Goal: Ask a question

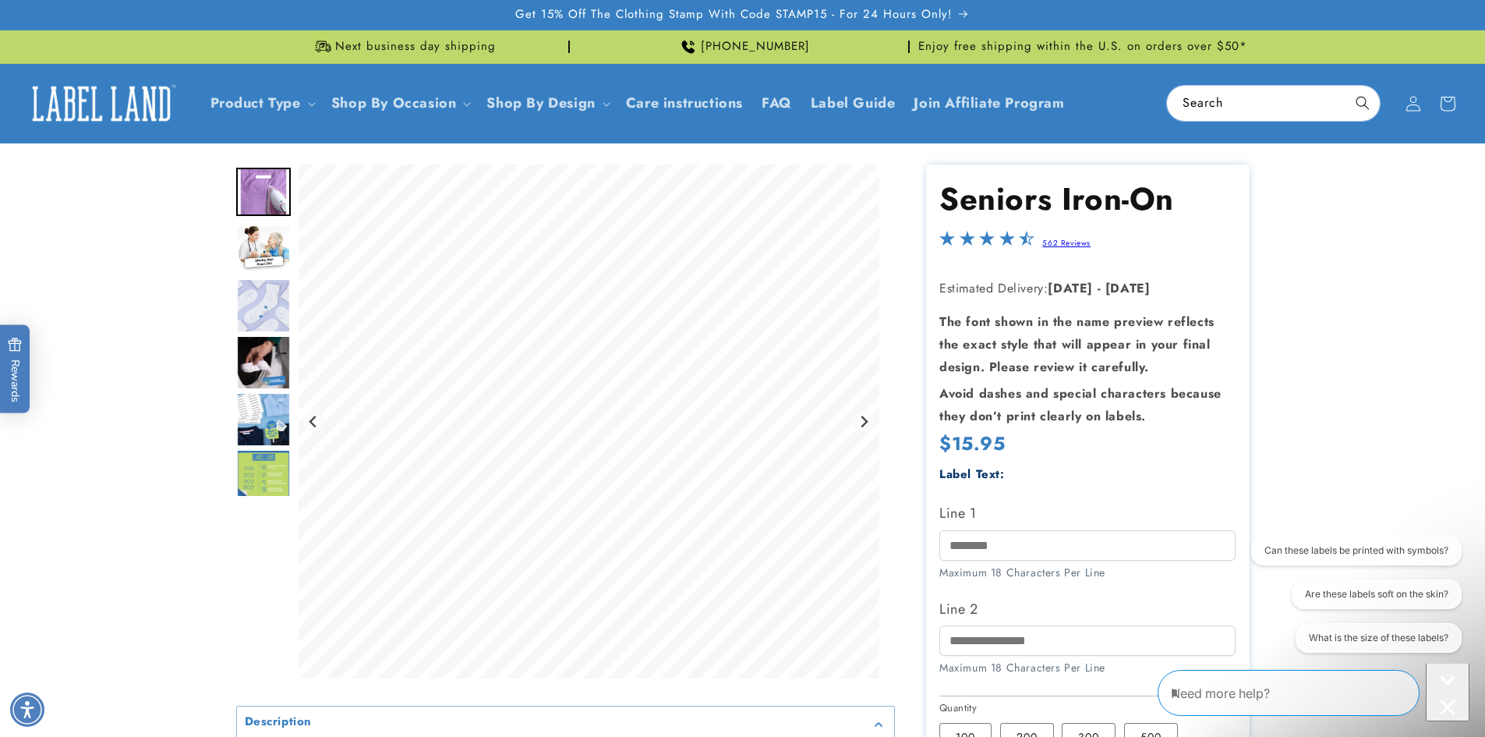
click at [266, 240] on img "Go to slide 2" at bounding box center [263, 249] width 55 height 48
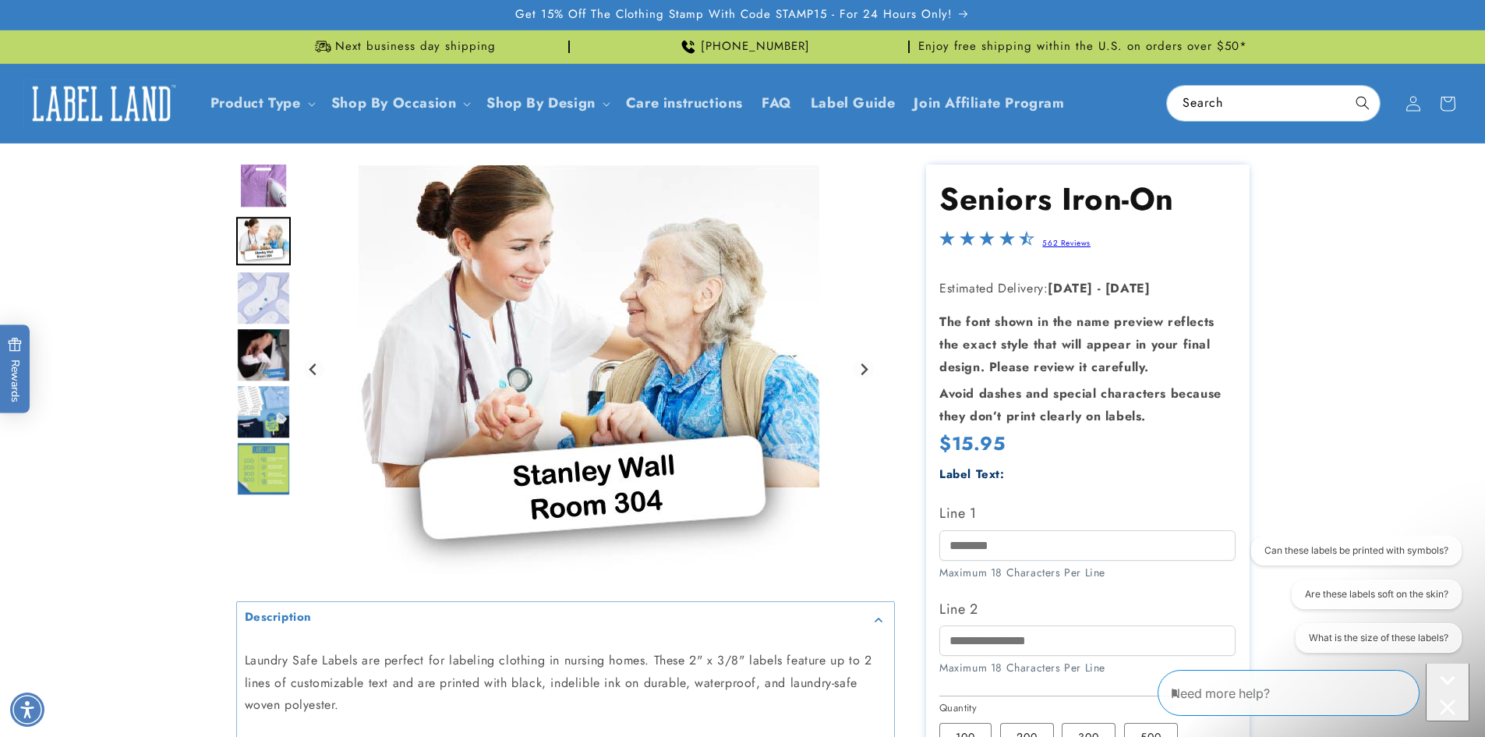
click at [271, 353] on img "Go to slide 4" at bounding box center [263, 354] width 55 height 55
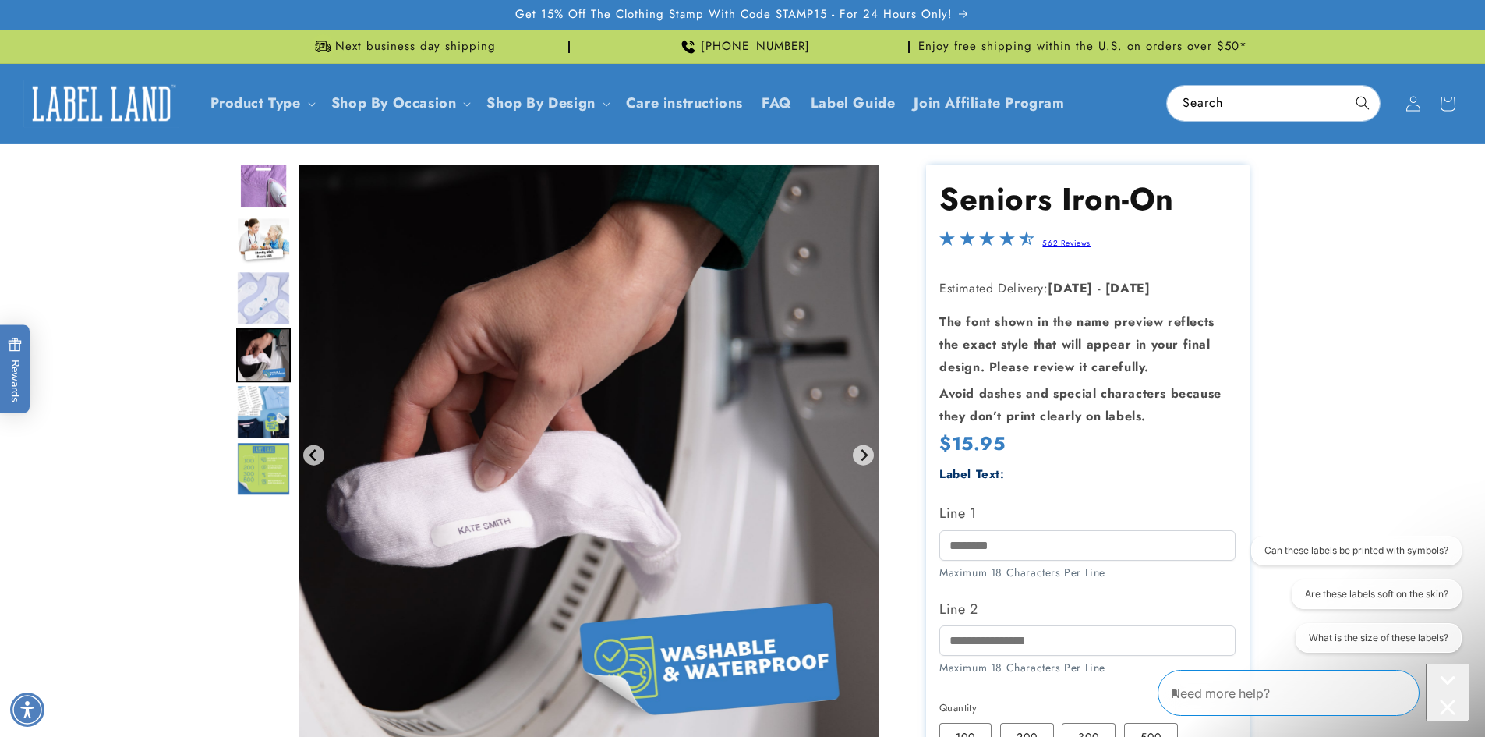
click at [249, 466] on img "Go to slide 6" at bounding box center [263, 468] width 55 height 55
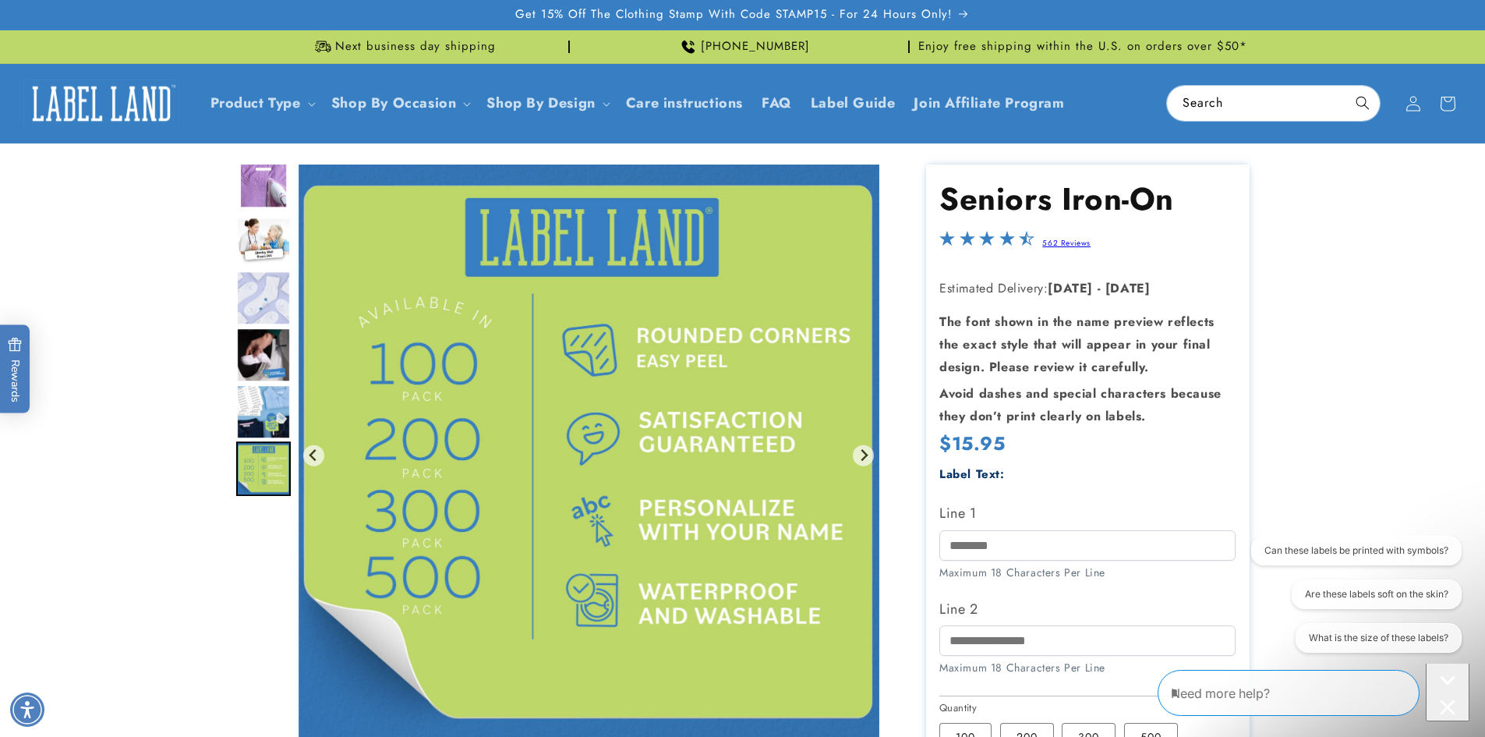
click at [262, 413] on img "Go to slide 5" at bounding box center [263, 411] width 55 height 55
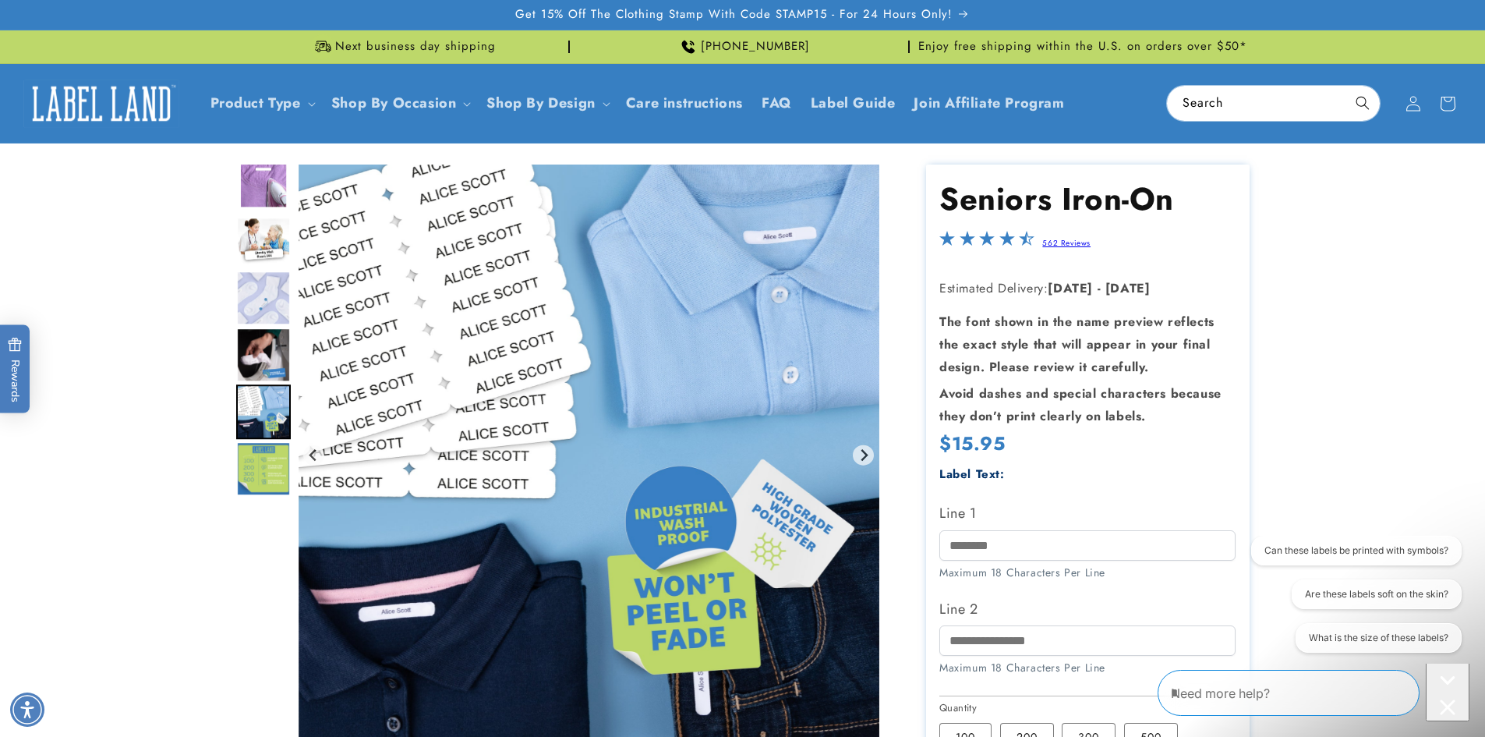
click at [272, 192] on img "Go to slide 1" at bounding box center [263, 184] width 55 height 48
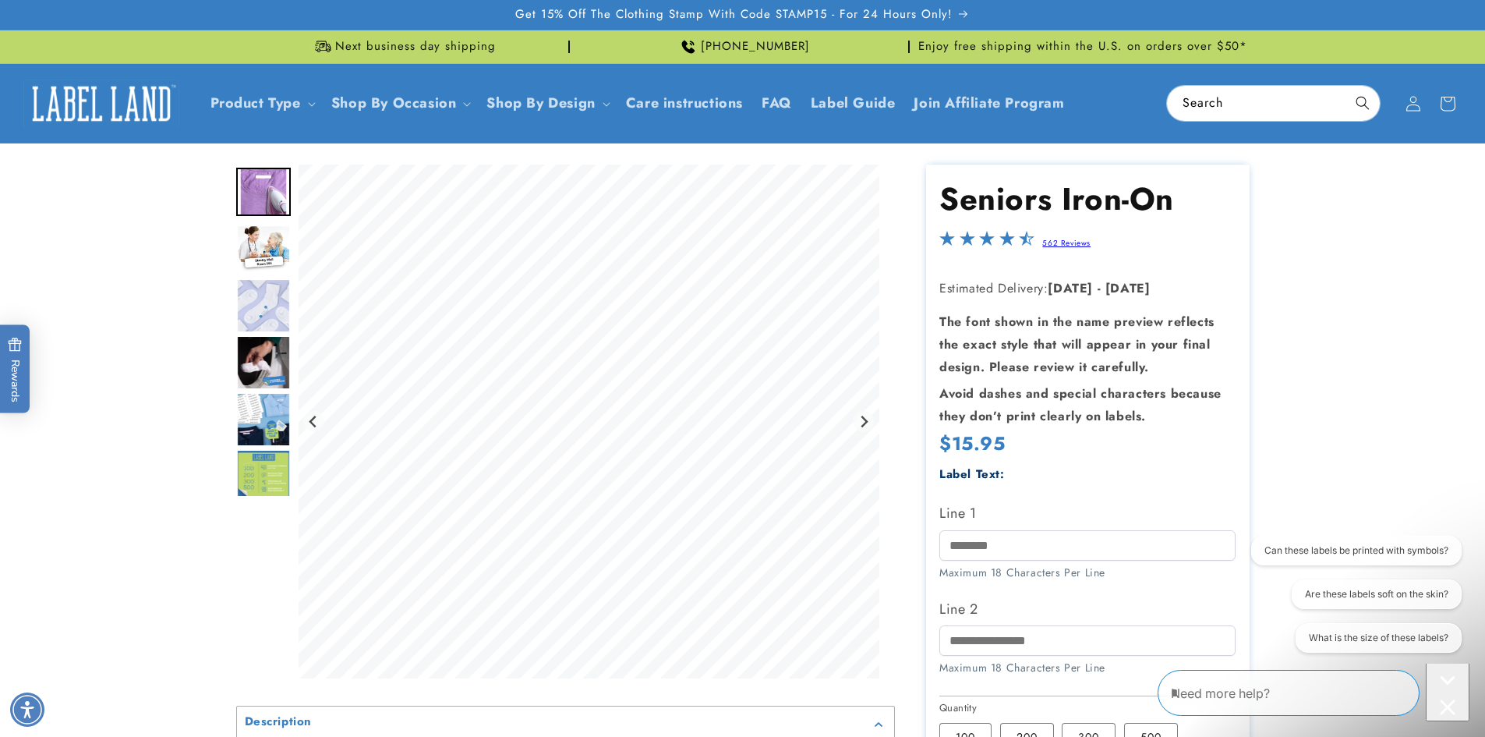
click at [264, 236] on img "Go to slide 2" at bounding box center [263, 249] width 55 height 48
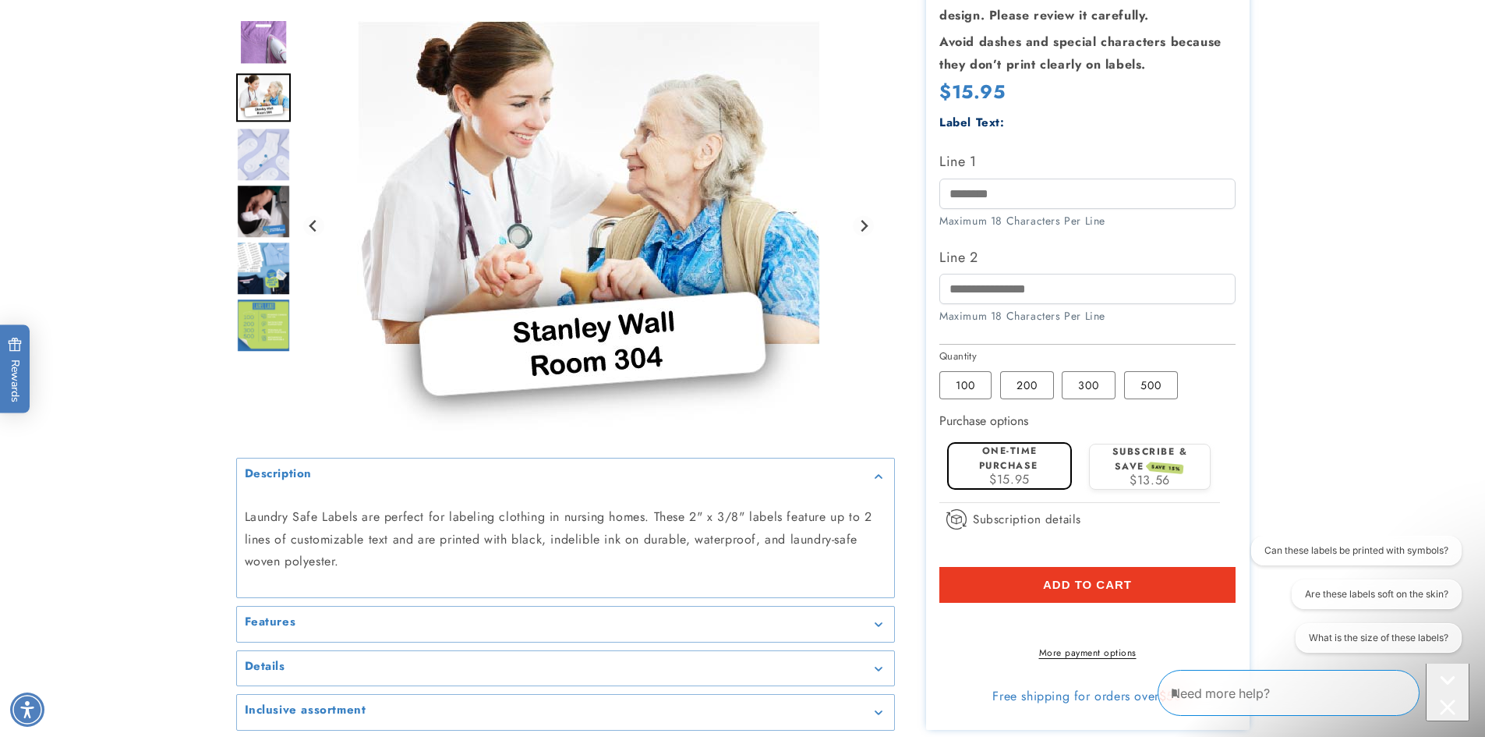
scroll to position [384, 0]
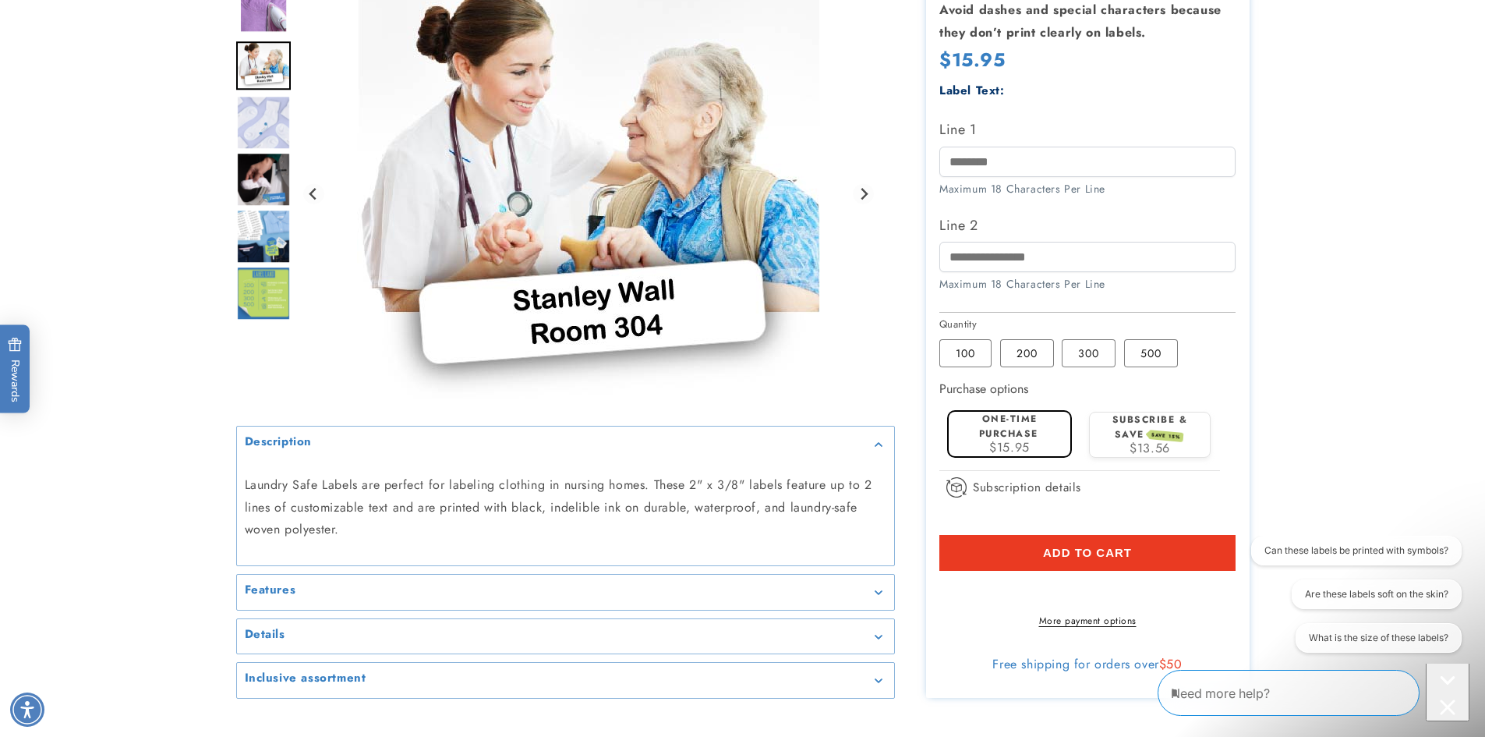
click at [879, 598] on div "Features" at bounding box center [566, 592] width 642 height 12
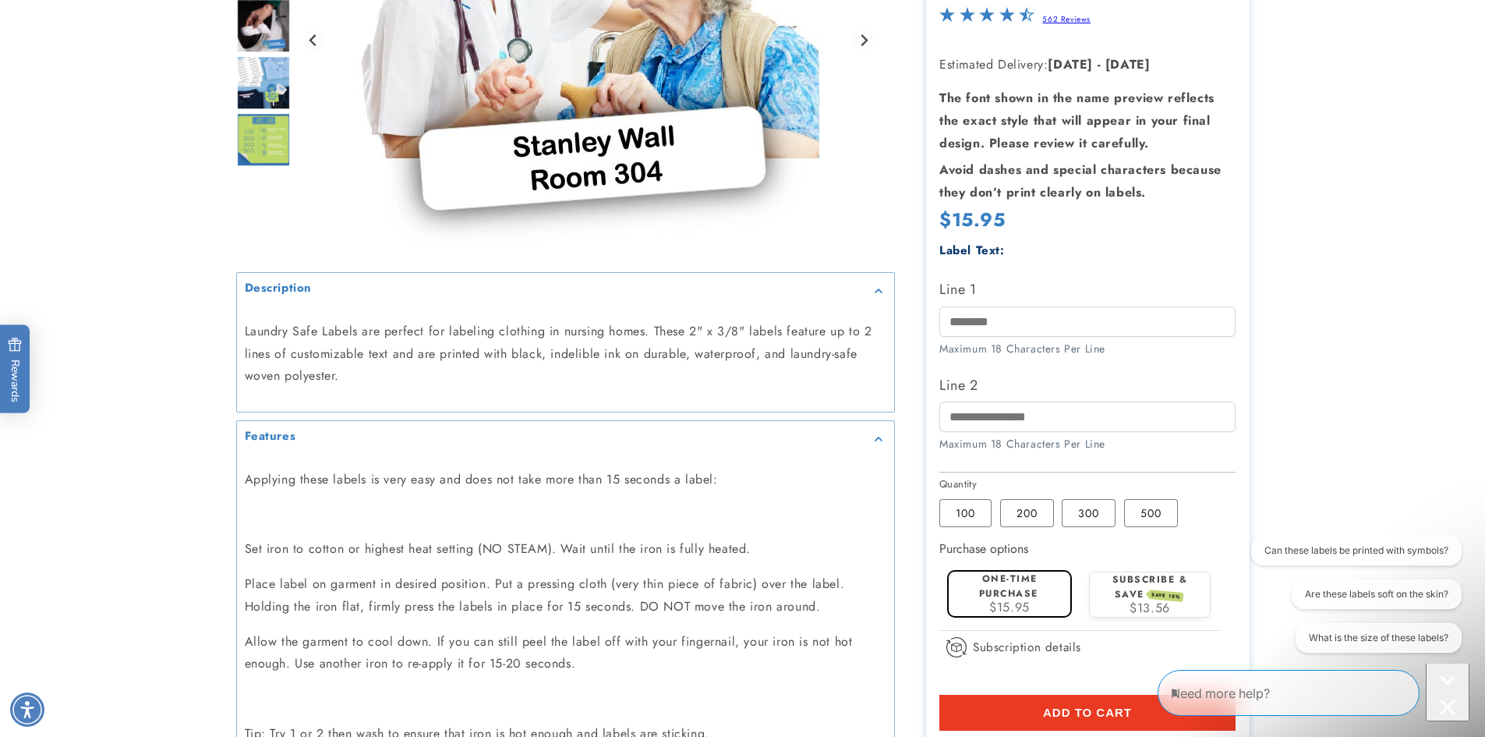
scroll to position [421, 0]
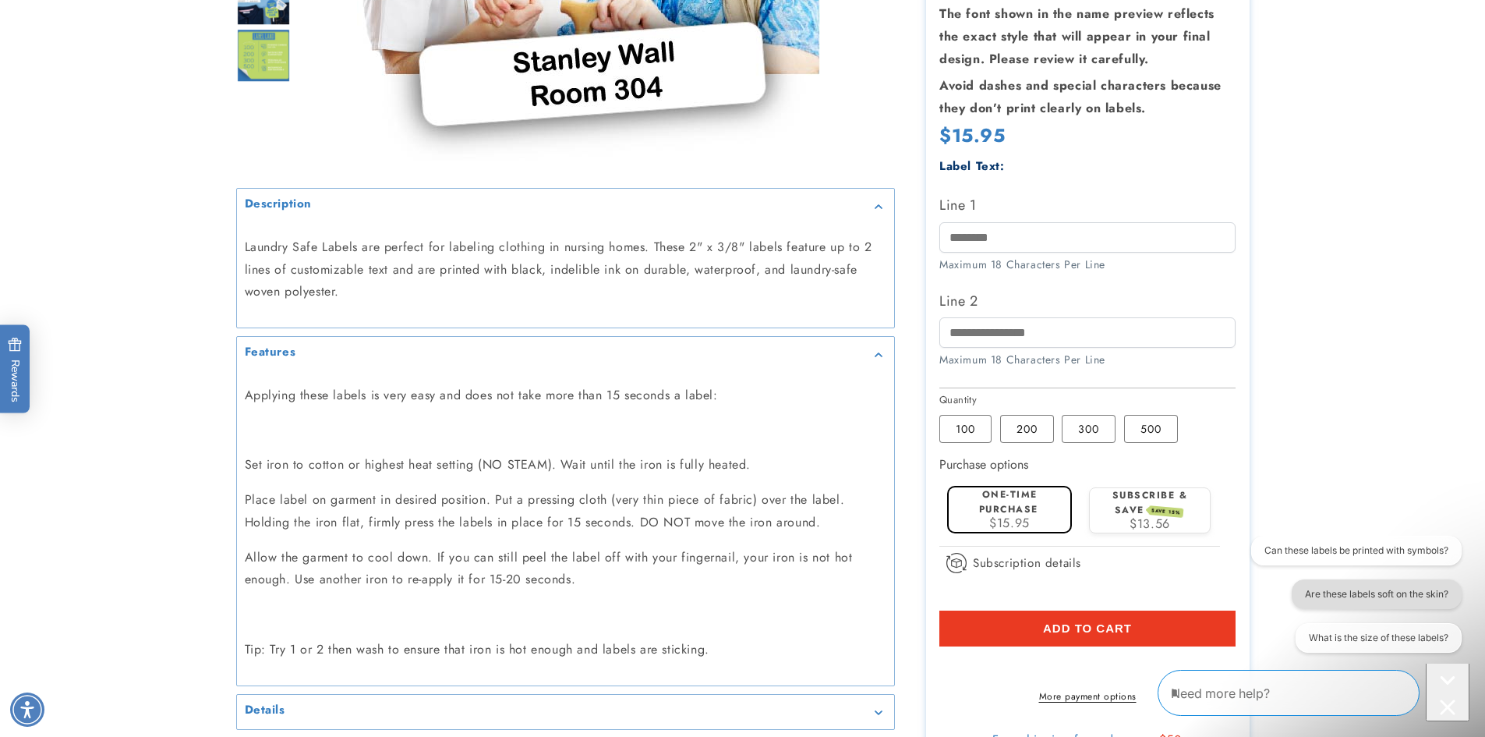
click at [1368, 596] on button "Are these labels soft on the skin?" at bounding box center [1377, 594] width 170 height 30
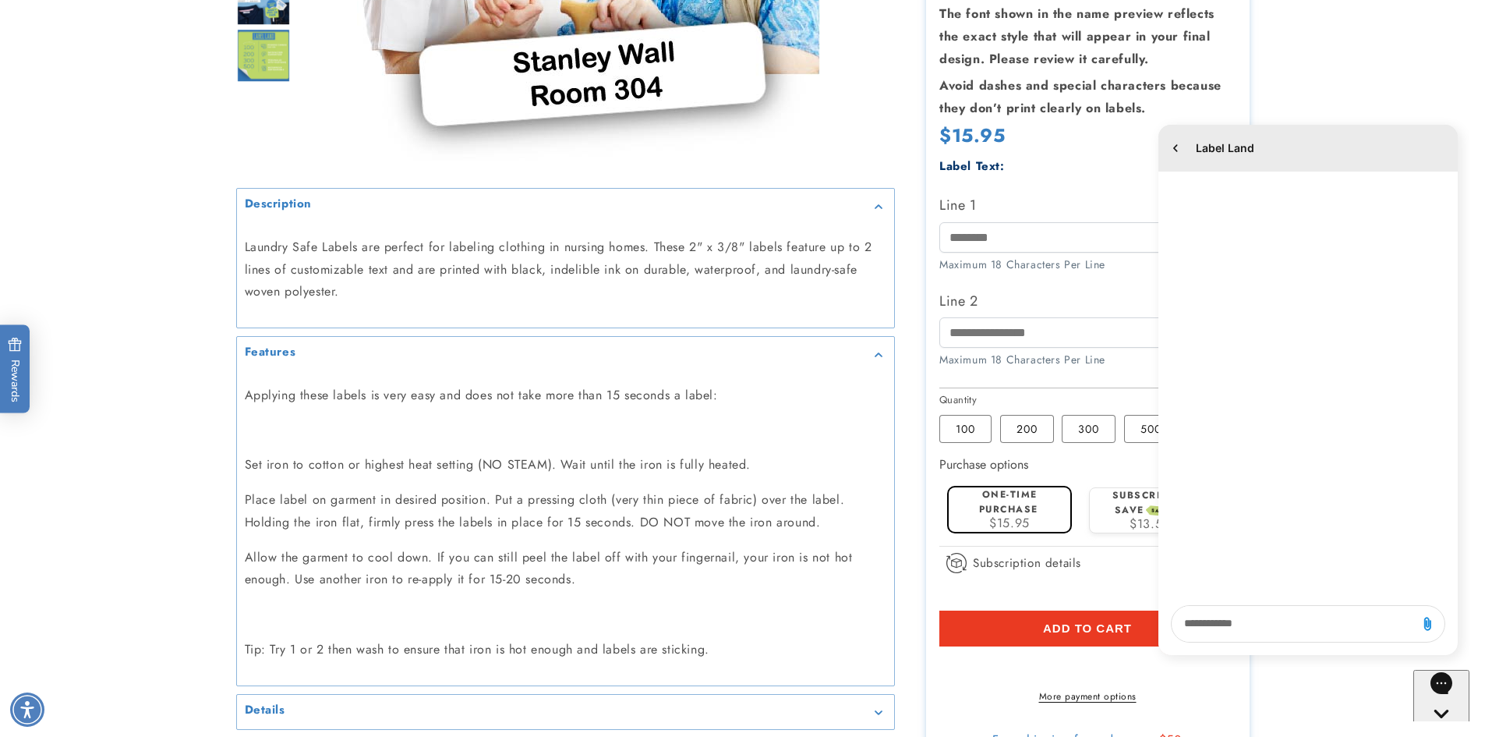
scroll to position [0, 0]
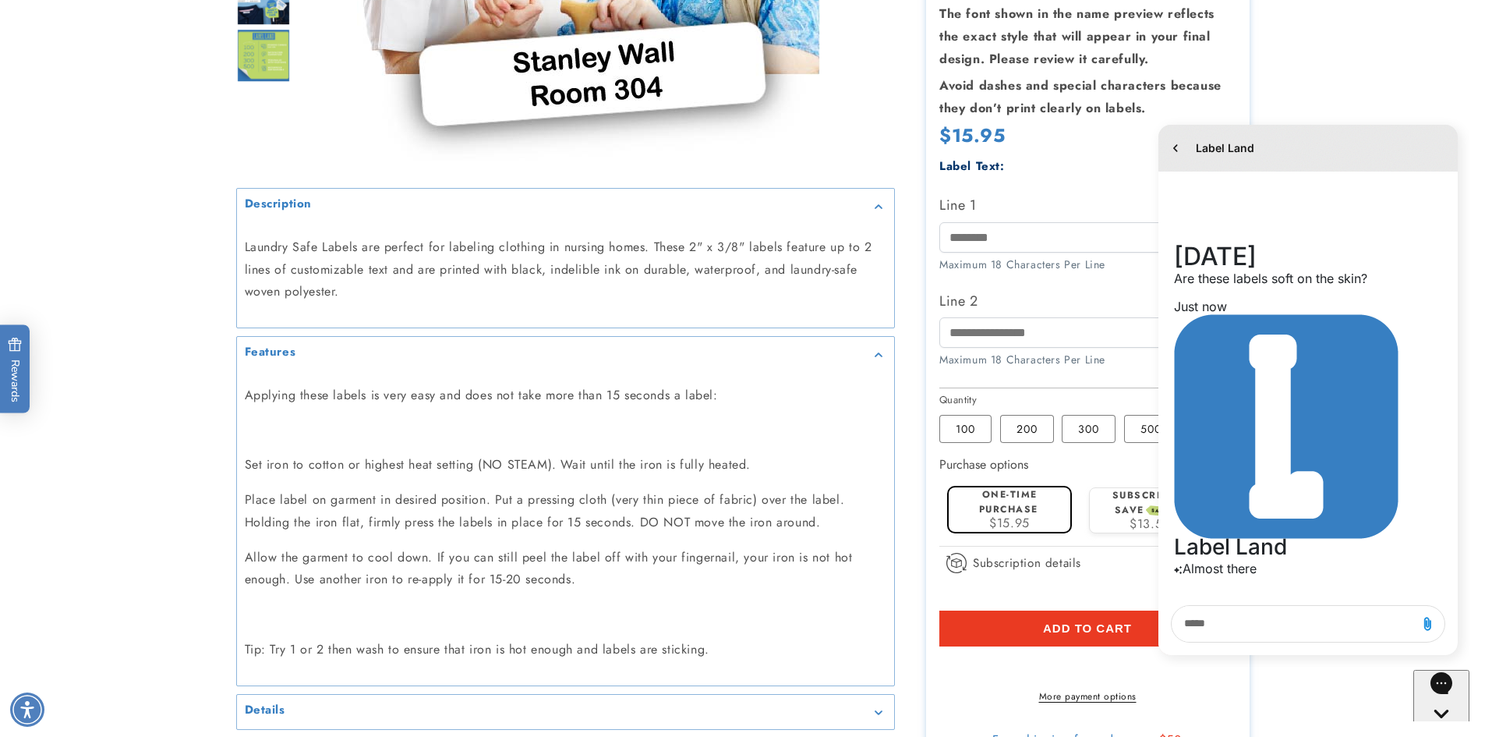
click at [1378, 235] on div "[DATE] 5:28 PM. You said: Are these labels soft on the skin? , Just now Label L…" at bounding box center [1308, 382] width 299 height 421
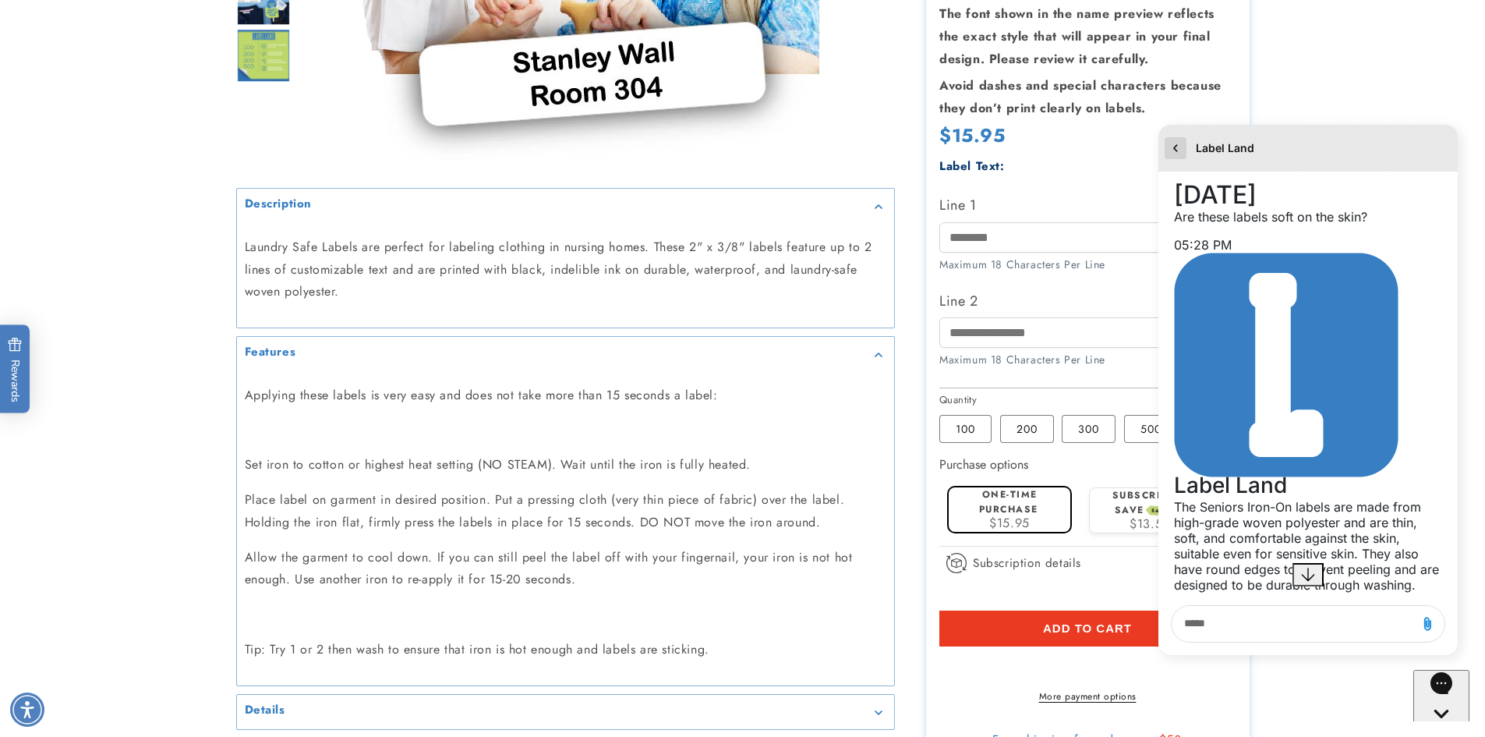
click at [1173, 153] on icon "go to home page" at bounding box center [1176, 148] width 16 height 19
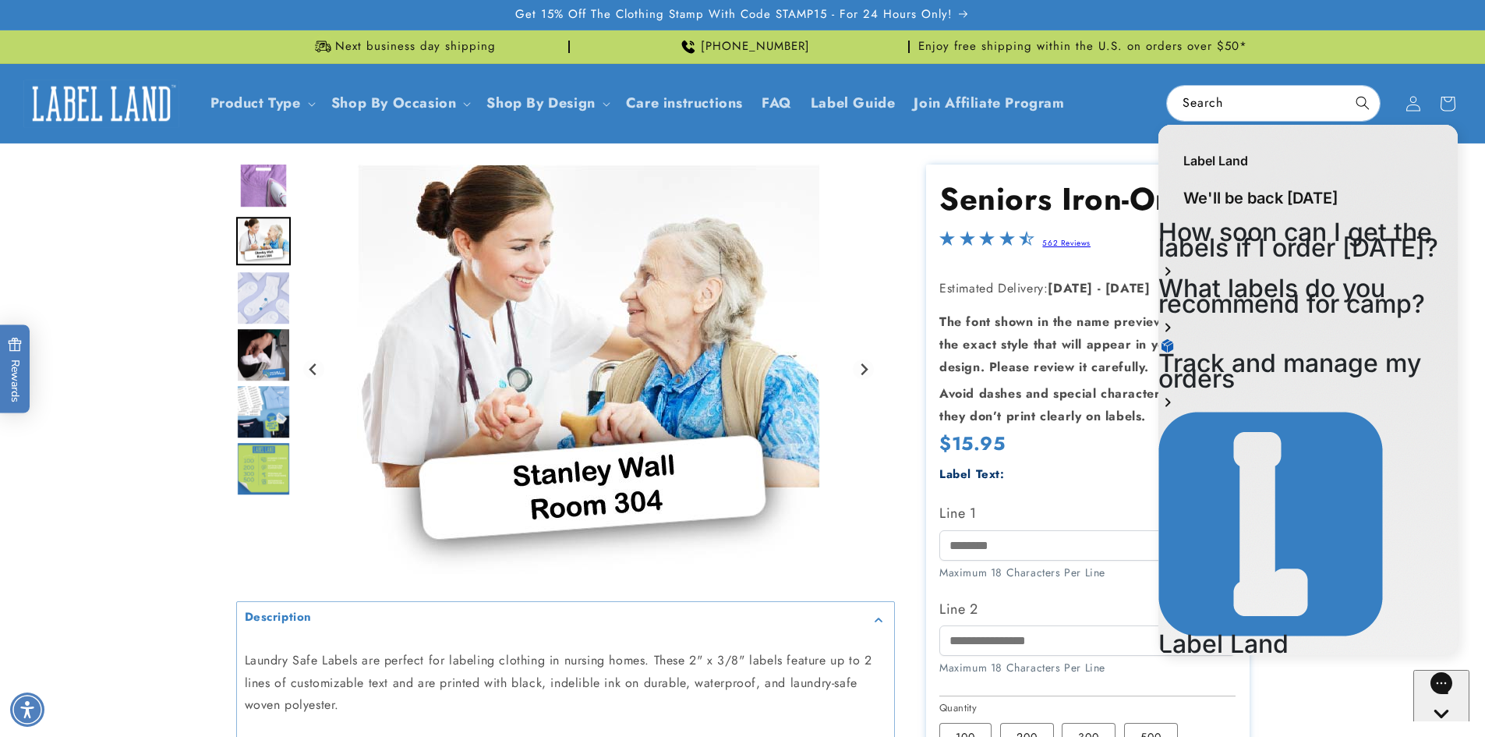
click at [825, 249] on div "Gallery Viewer" at bounding box center [589, 368] width 581 height 409
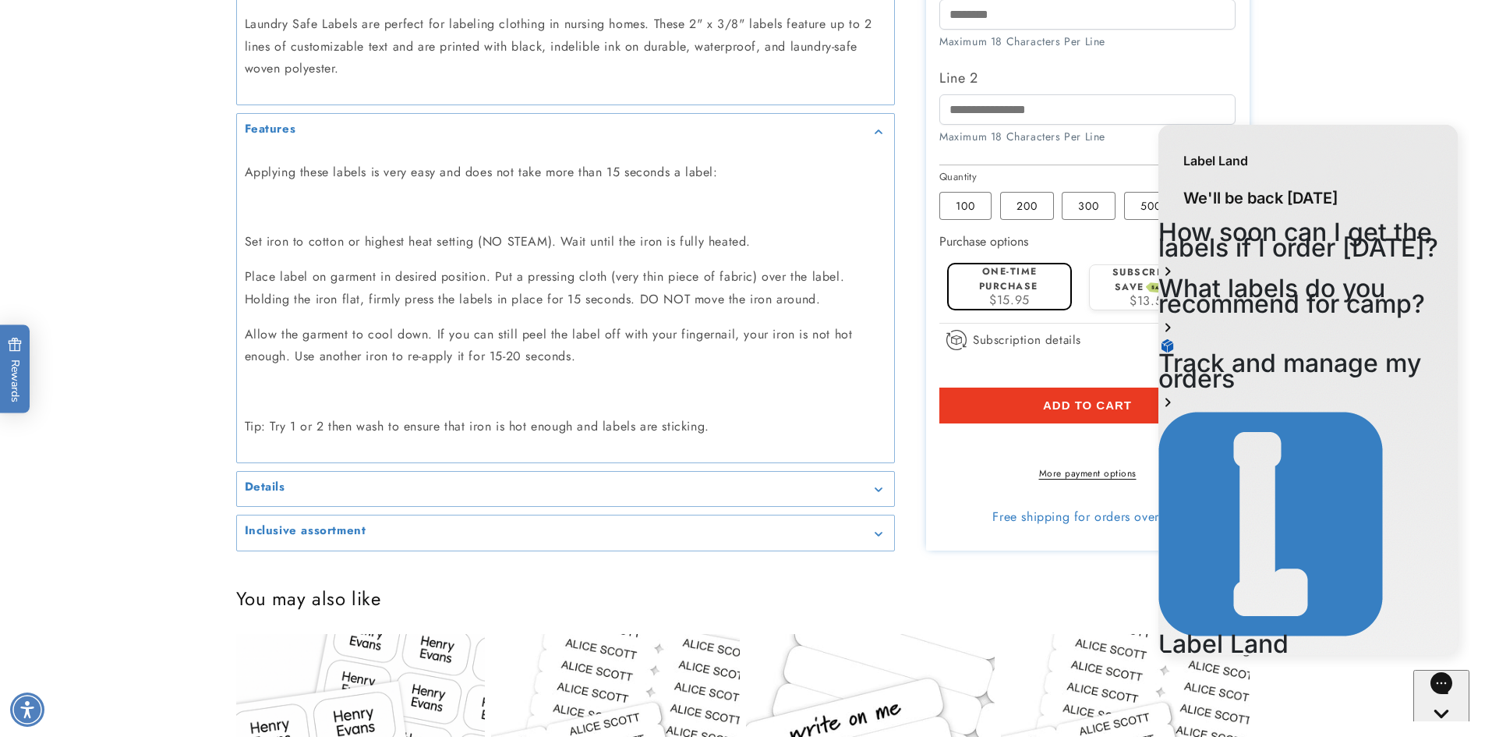
click at [1432, 77] on product-info at bounding box center [742, 28] width 1485 height 1059
click at [1442, 733] on icon "Gorgias live chat" at bounding box center [1441, 740] width 15 height 15
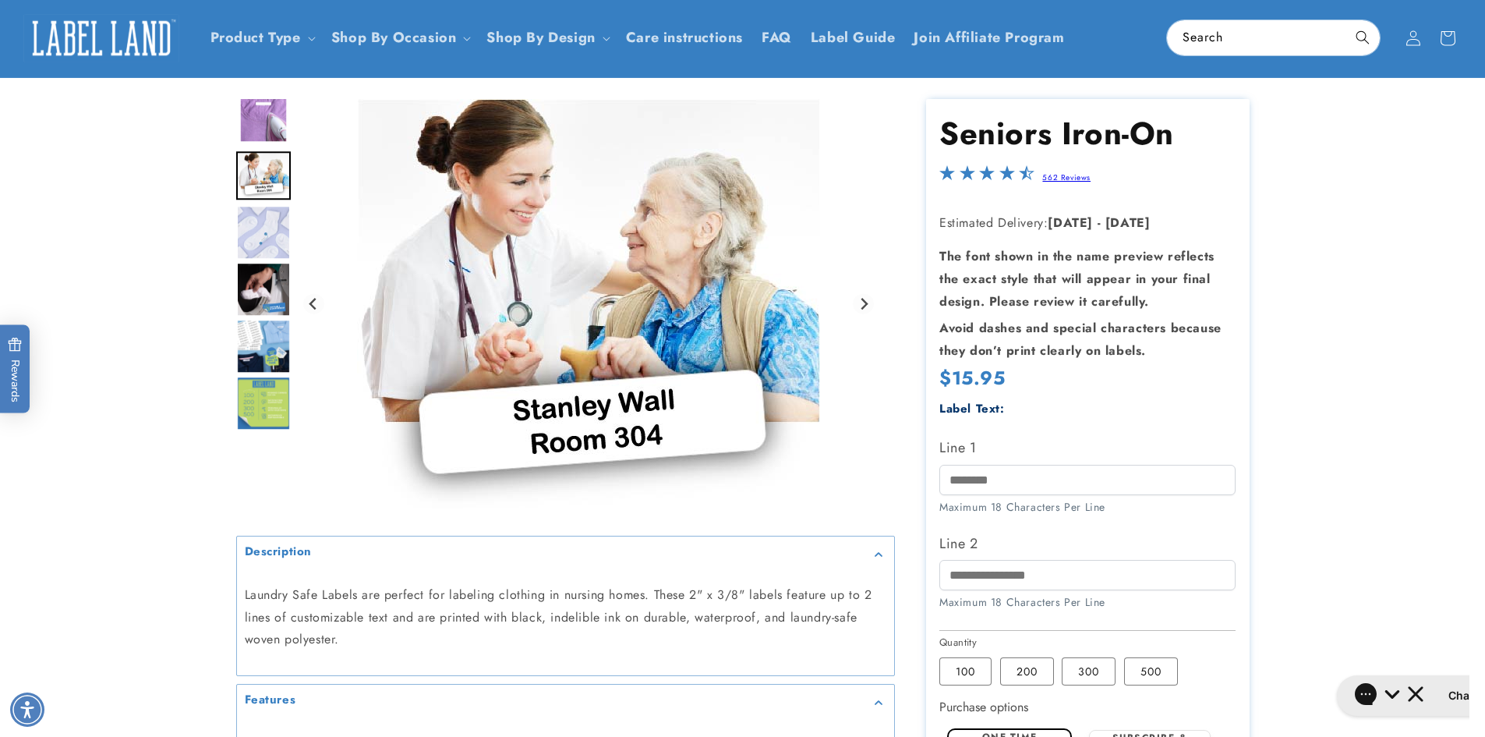
scroll to position [0, 0]
